Goal: Transaction & Acquisition: Purchase product/service

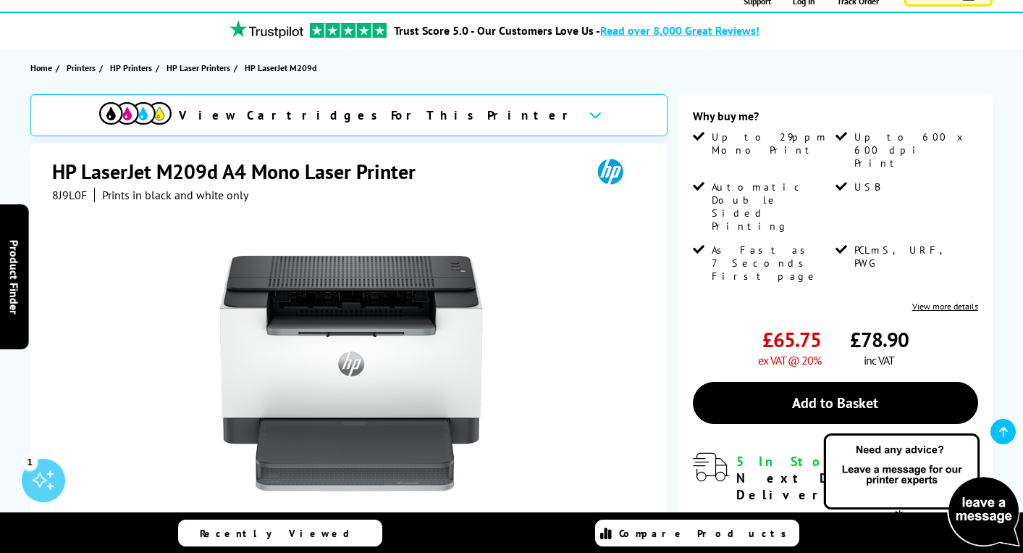
scroll to position [106, 0]
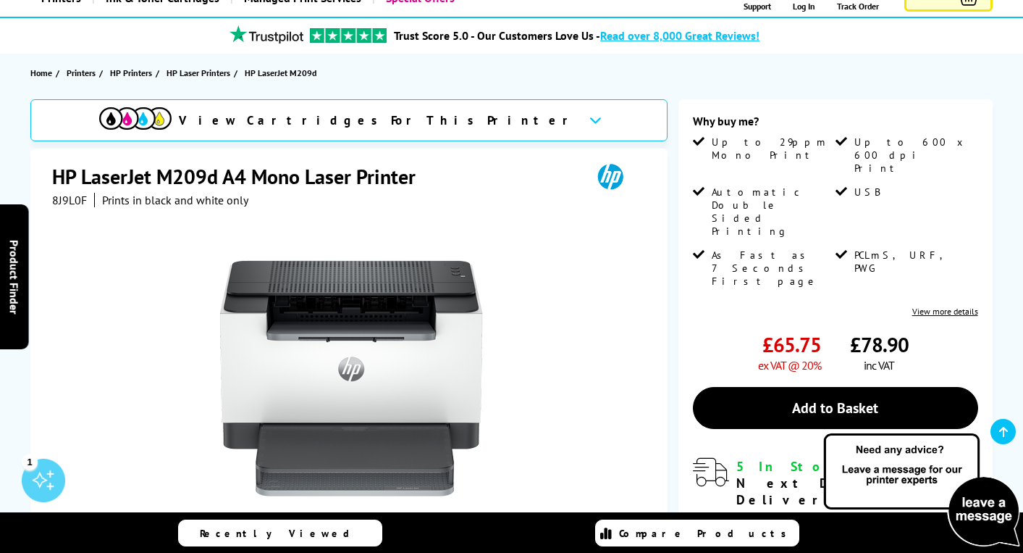
click at [590, 119] on icon at bounding box center [596, 120] width 12 height 8
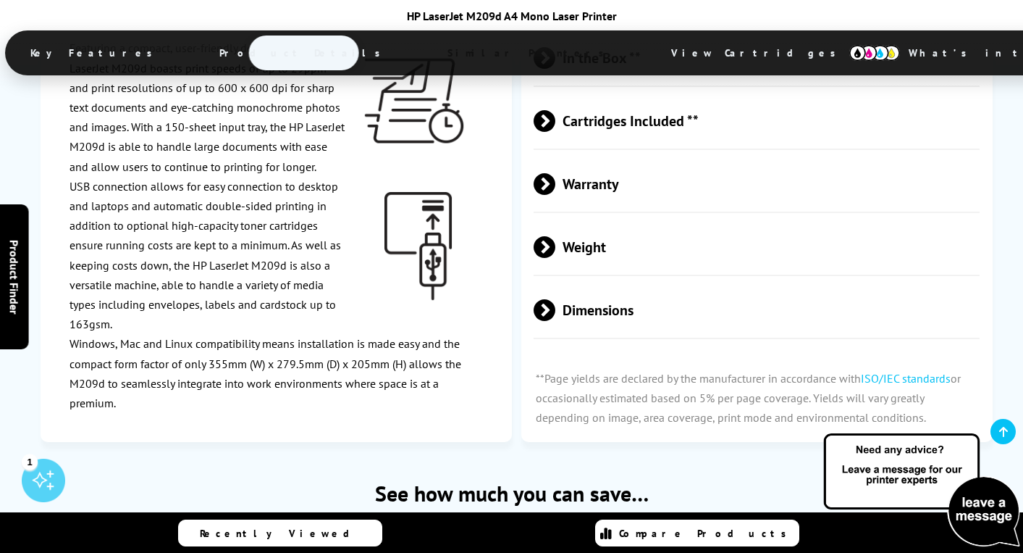
scroll to position [2721, 0]
